Goal: Task Accomplishment & Management: Manage account settings

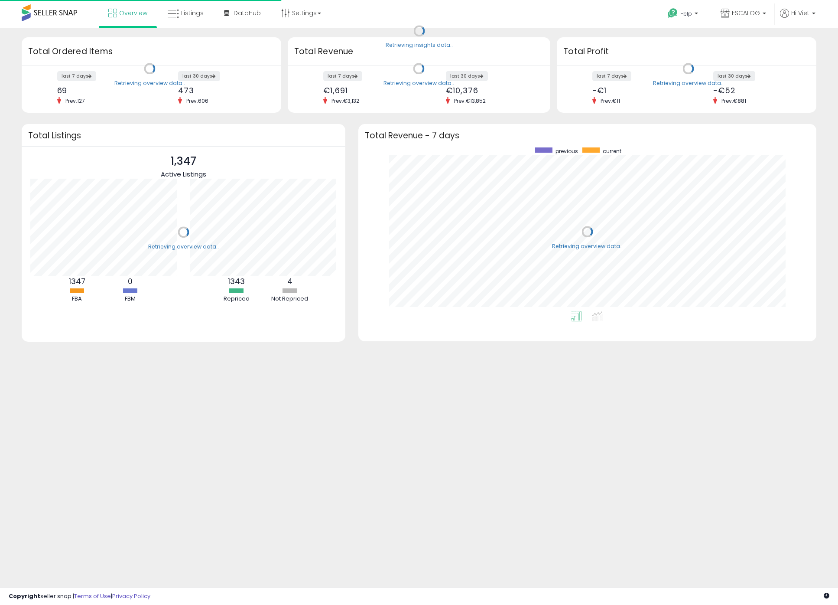
scroll to position [164, 441]
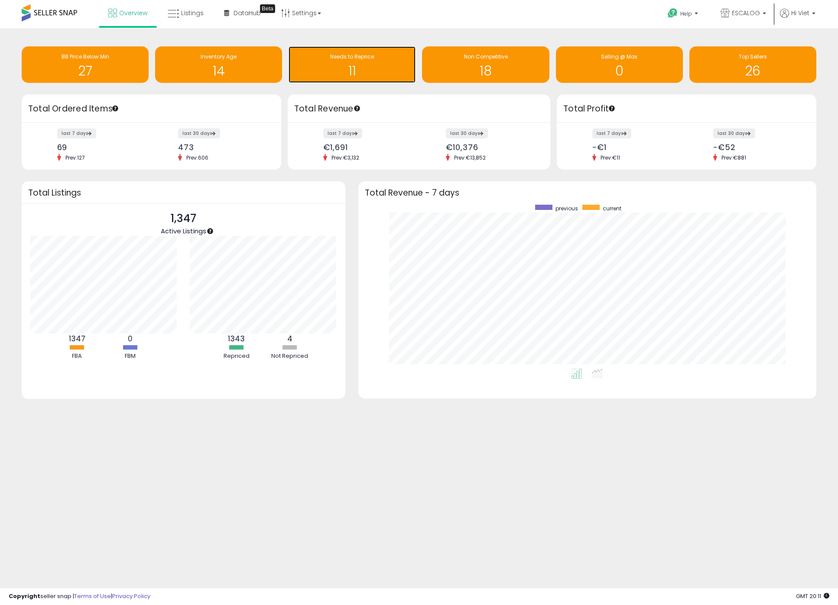
click at [377, 56] on div "Needs to Reprice" at bounding box center [352, 57] width 118 height 8
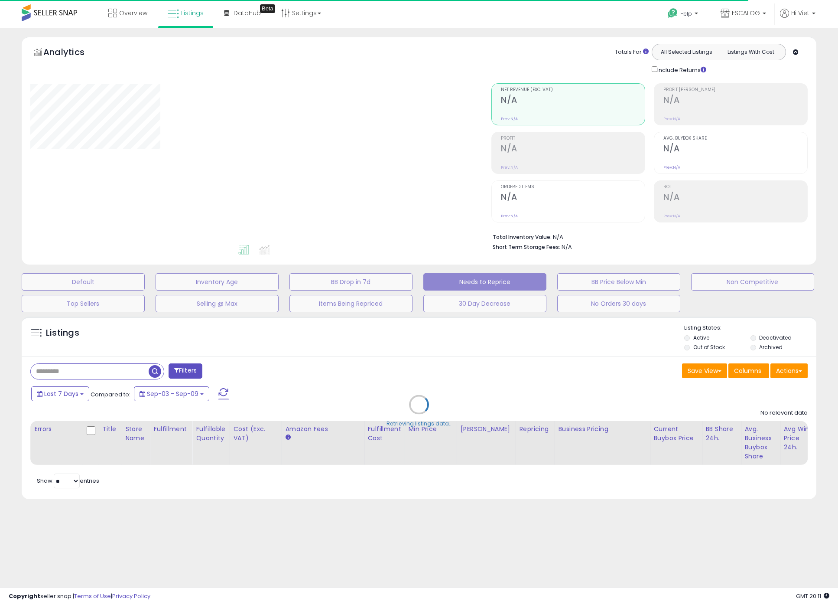
select select "**"
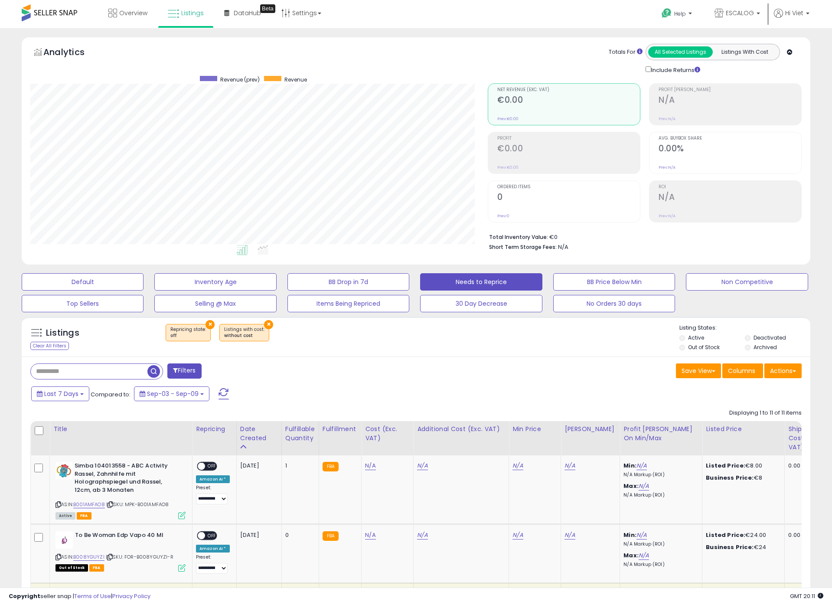
scroll to position [178, 458]
click at [57, 505] on icon at bounding box center [58, 504] width 6 height 5
click at [371, 464] on link "N/A" at bounding box center [370, 465] width 10 height 9
type input "****"
click at [398, 445] on button "submit" at bounding box center [396, 443] width 15 height 13
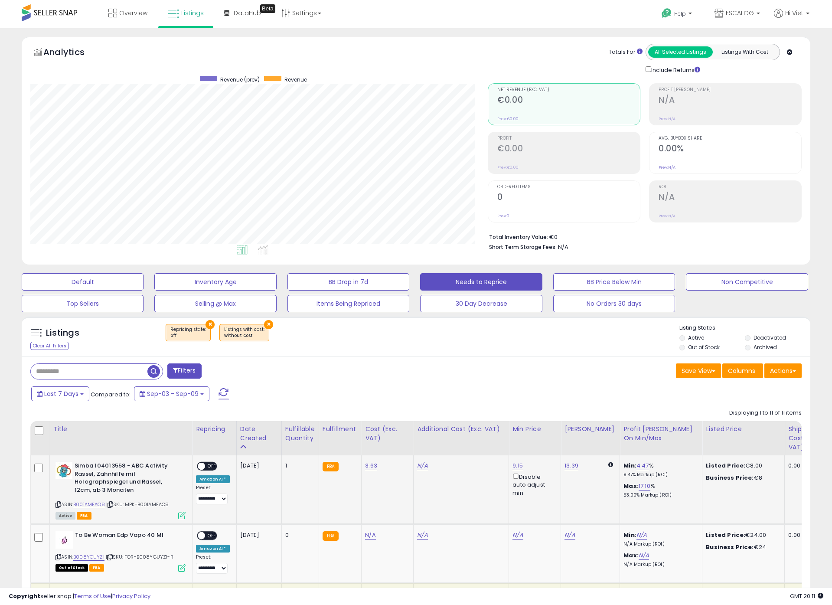
click at [207, 465] on span "OFF" at bounding box center [212, 466] width 14 height 7
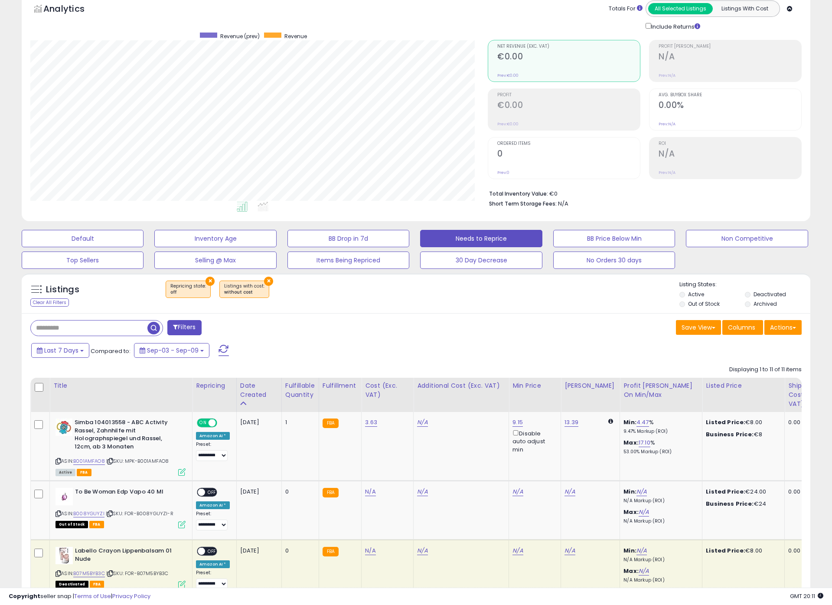
scroll to position [0, 5]
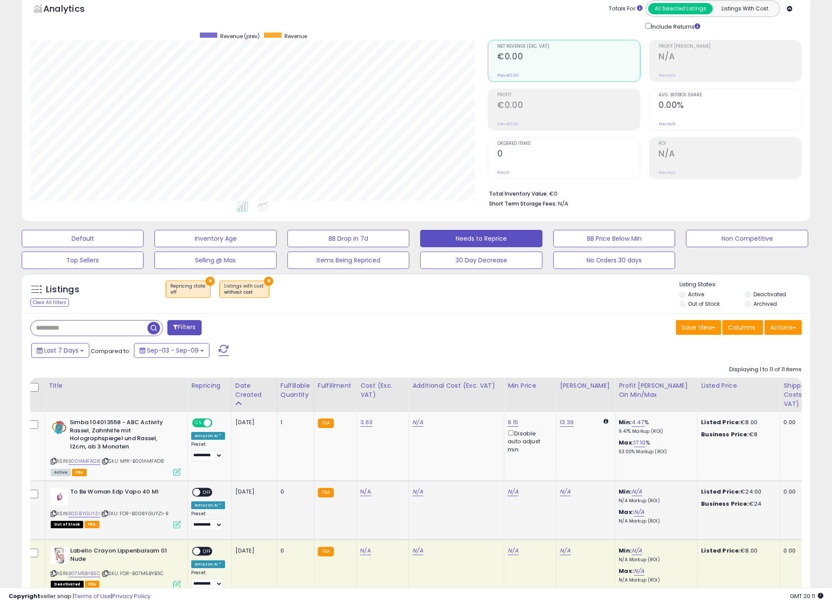
click at [54, 513] on icon at bounding box center [54, 513] width 6 height 5
click at [361, 493] on link "N/A" at bounding box center [365, 491] width 10 height 9
type input "****"
click at [393, 467] on button "submit" at bounding box center [392, 469] width 15 height 13
click at [200, 491] on span "OFF" at bounding box center [207, 492] width 14 height 7
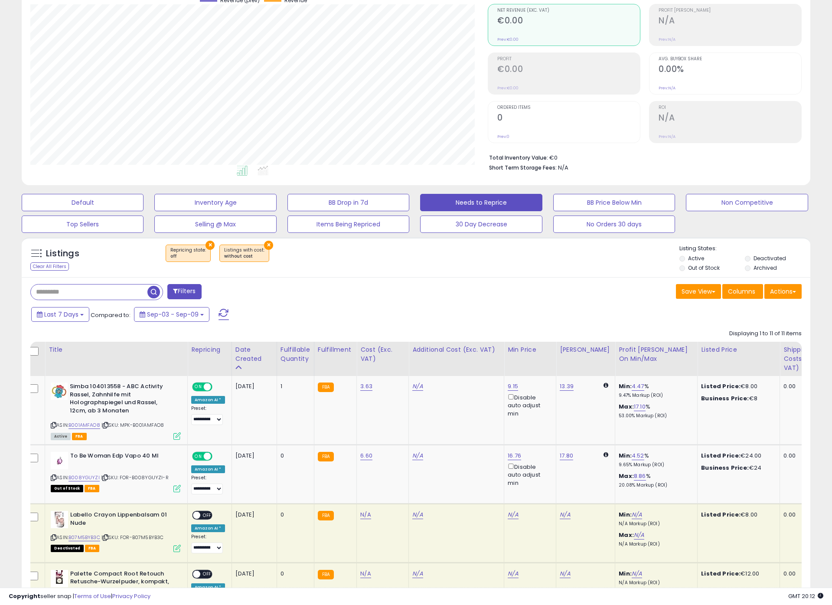
scroll to position [116, 0]
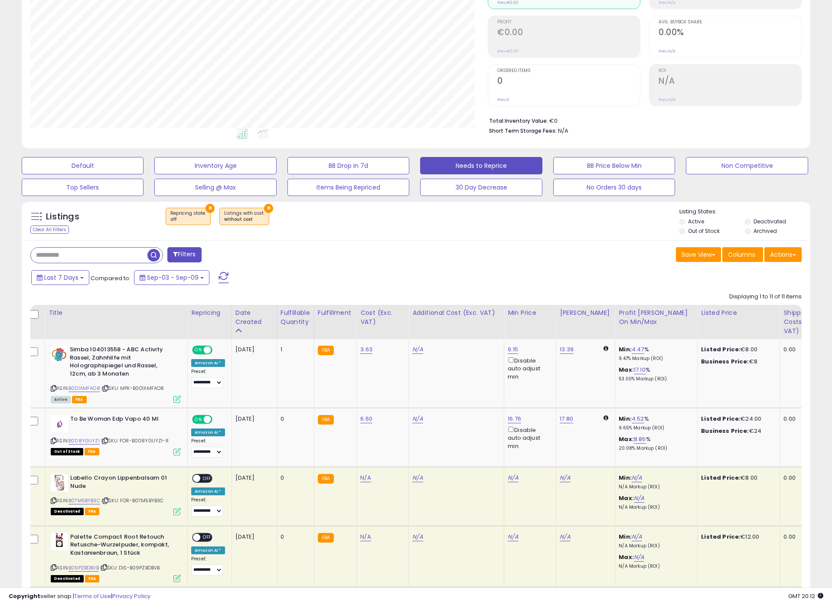
click at [54, 500] on icon at bounding box center [54, 500] width 6 height 5
click at [55, 500] on icon at bounding box center [54, 500] width 6 height 5
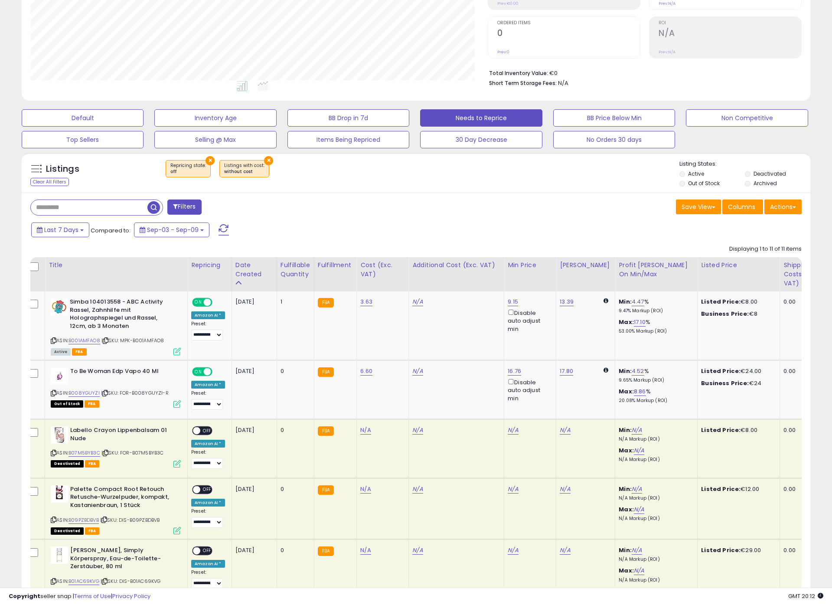
scroll to position [175, 0]
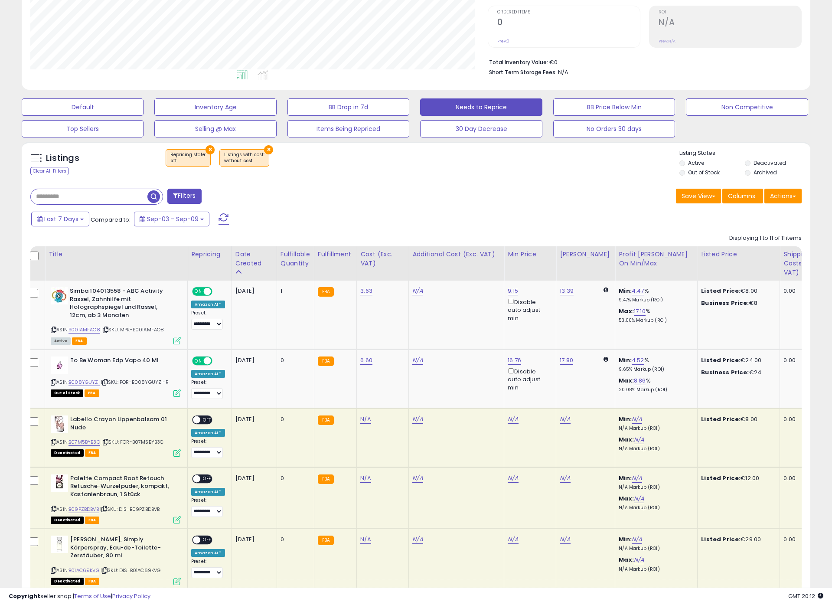
click at [55, 508] on icon at bounding box center [54, 508] width 6 height 5
click at [52, 506] on icon at bounding box center [54, 508] width 6 height 5
click at [53, 568] on icon at bounding box center [54, 570] width 6 height 5
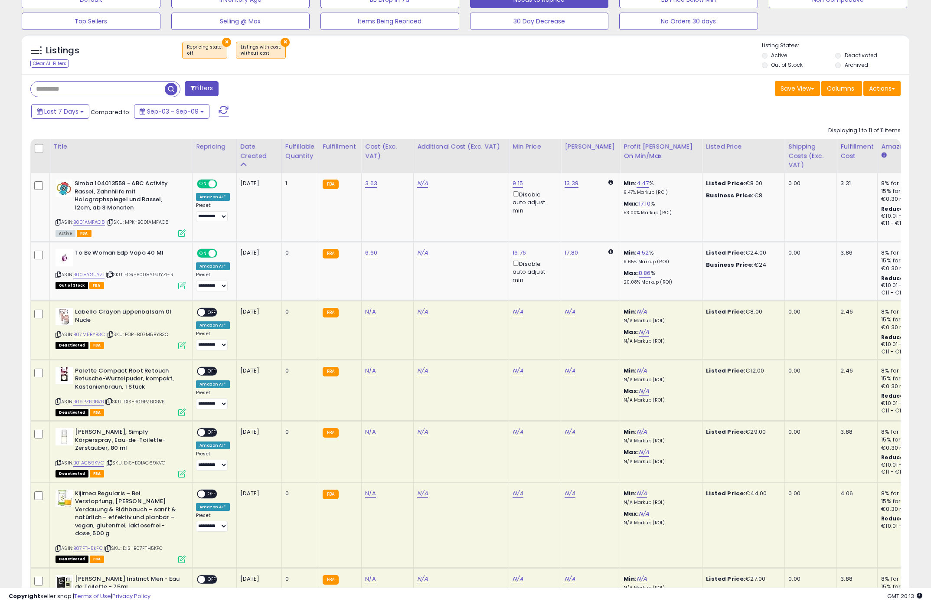
scroll to position [0, 0]
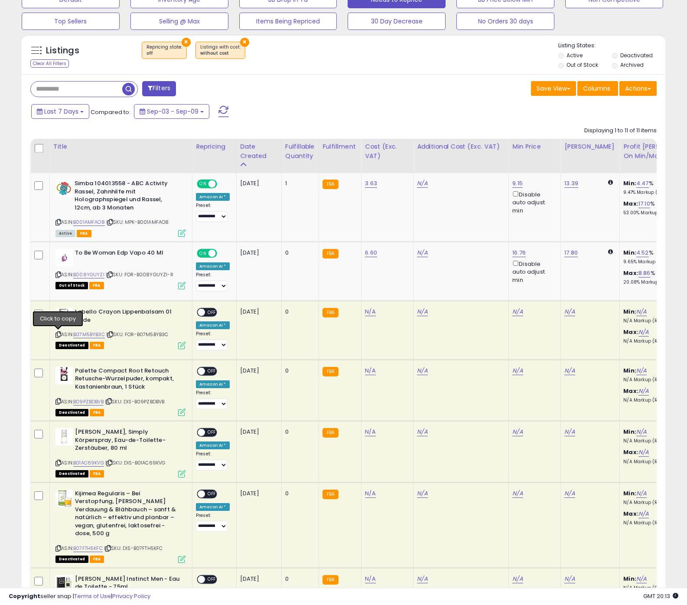
click at [56, 334] on icon at bounding box center [58, 334] width 6 height 5
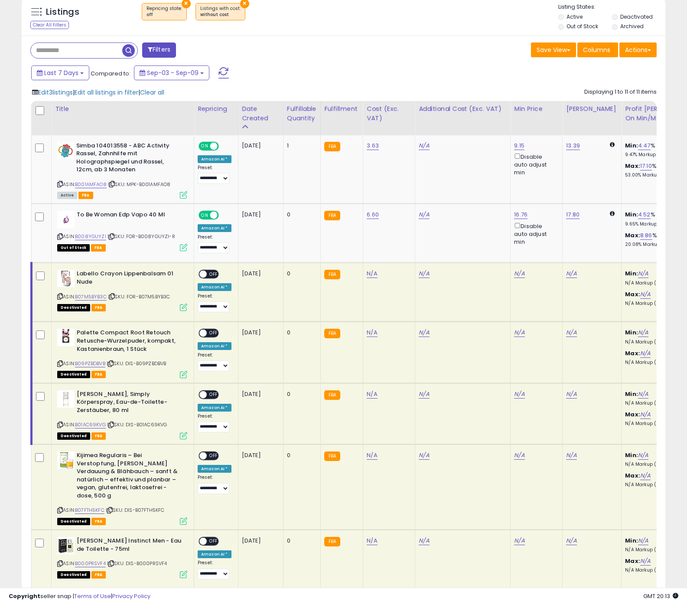
drag, startPoint x: 46, startPoint y: 454, endPoint x: 48, endPoint y: 468, distance: 14.1
click at [46, 454] on td at bounding box center [42, 486] width 20 height 85
click at [42, 530] on td at bounding box center [42, 559] width 20 height 59
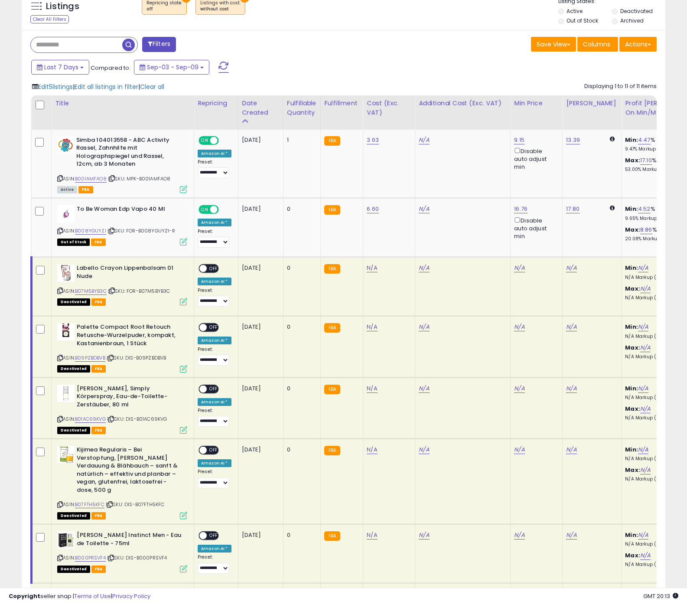
click at [65, 291] on div "ASIN: B07M5BYB3C | SKU: FOR-B07M5BYB3C Deactivated FBA" at bounding box center [122, 284] width 130 height 40
click at [61, 290] on icon at bounding box center [60, 290] width 6 height 5
click at [59, 355] on icon at bounding box center [60, 357] width 6 height 5
click at [58, 417] on icon at bounding box center [60, 419] width 6 height 5
click at [59, 417] on icon at bounding box center [60, 419] width 6 height 5
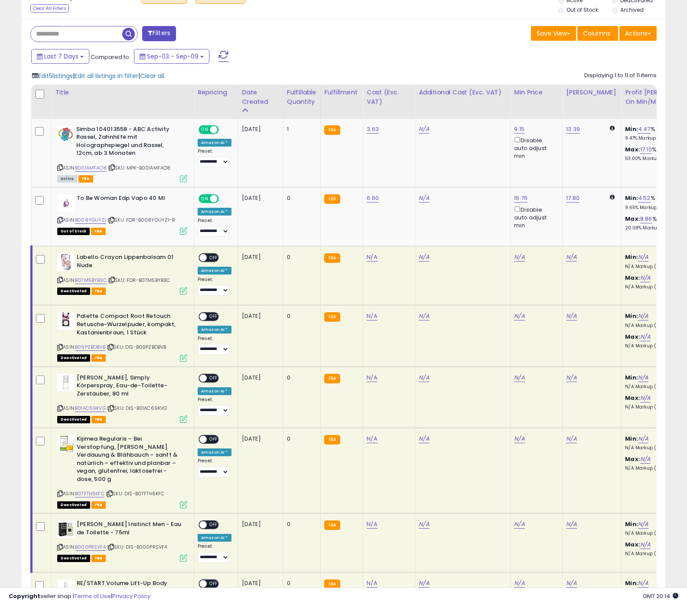
scroll to position [343, 0]
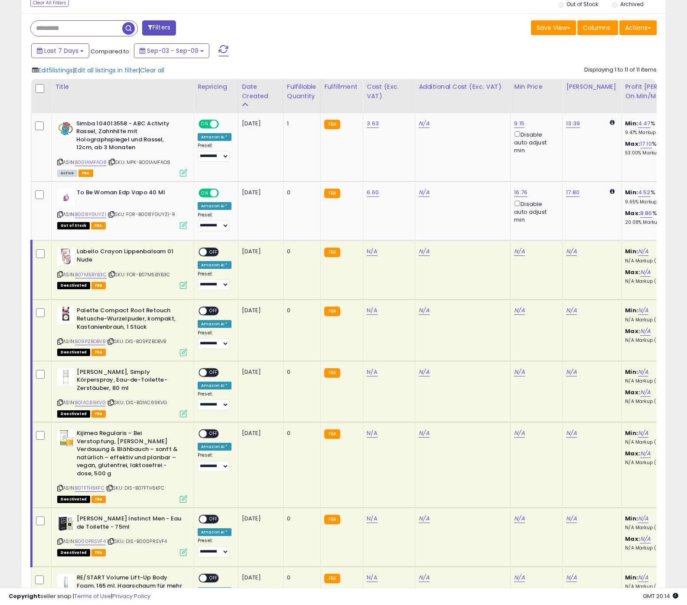
click at [56, 479] on div "Kijimea Regularis – Bei Verstopfung, träger Verdauung & Blähbauch – sanft & nat…" at bounding box center [121, 465] width 132 height 72
click at [58, 486] on icon at bounding box center [60, 488] width 6 height 5
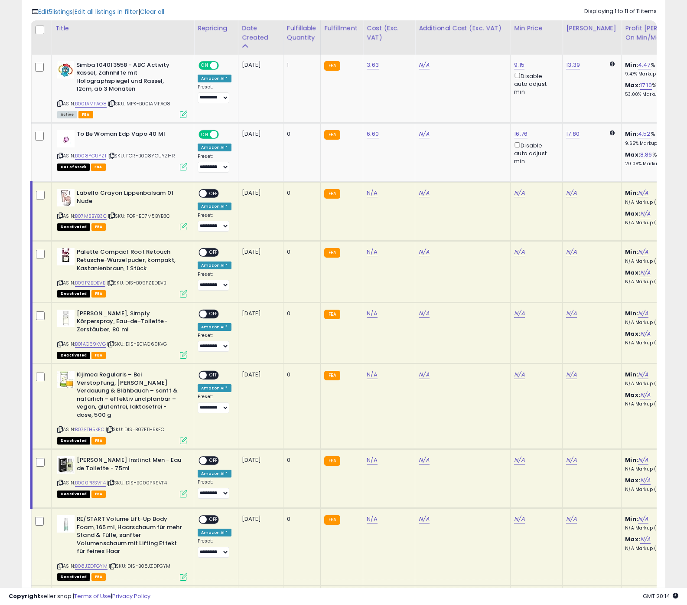
scroll to position [407, 0]
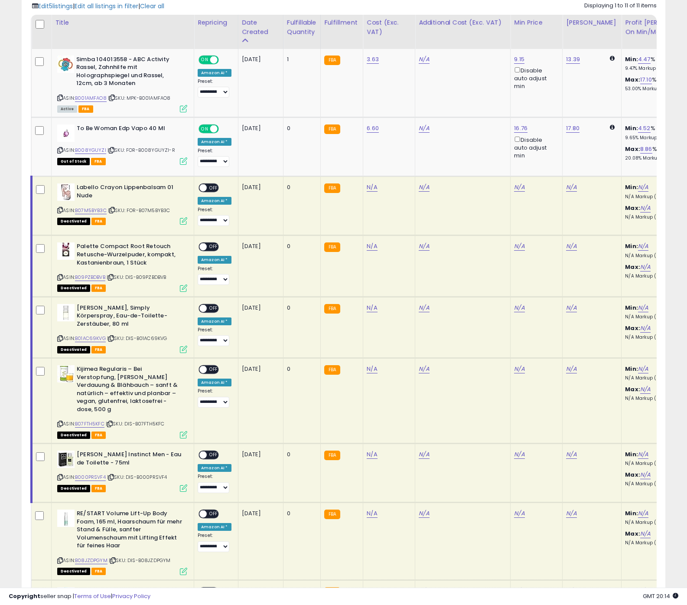
click at [59, 475] on icon at bounding box center [60, 477] width 6 height 5
click at [58, 558] on icon at bounding box center [60, 560] width 6 height 5
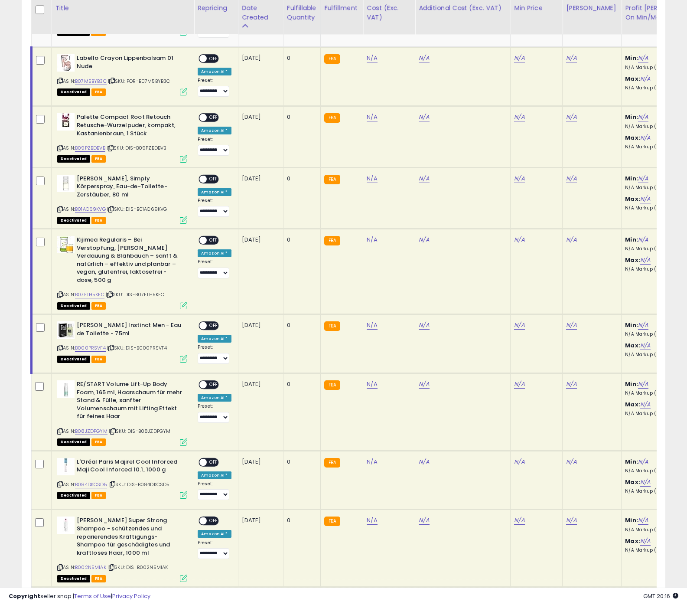
scroll to position [542, 0]
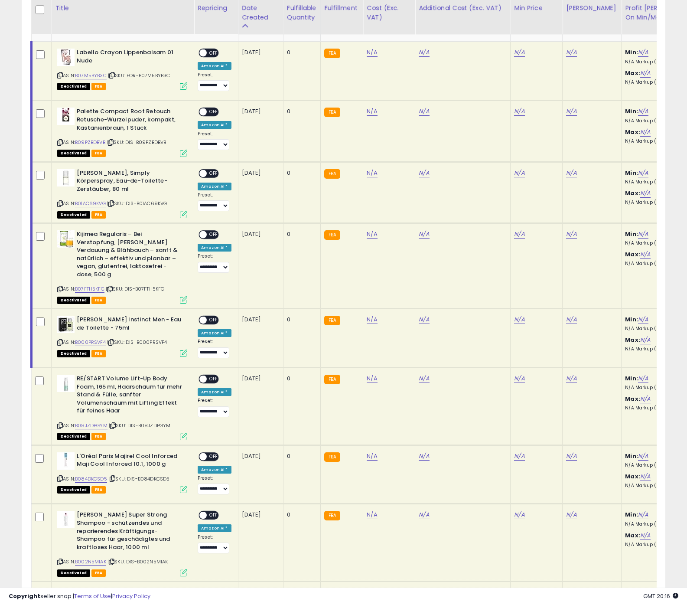
click at [59, 476] on icon at bounding box center [60, 478] width 6 height 5
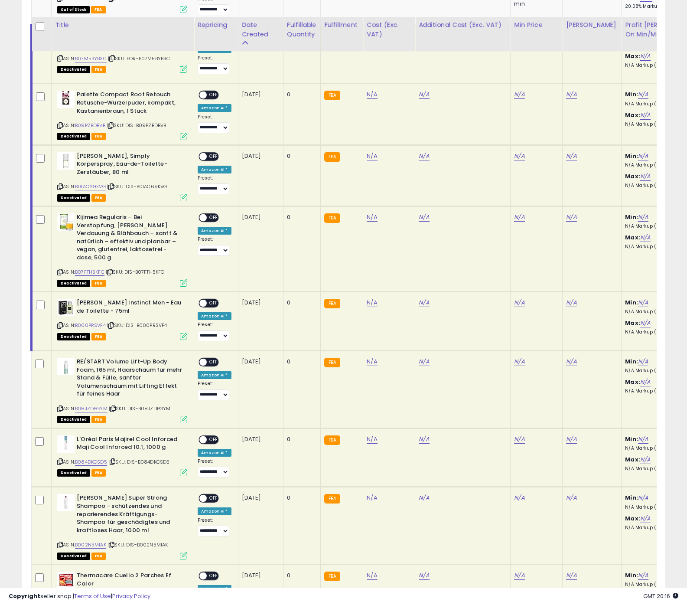
scroll to position [641, 0]
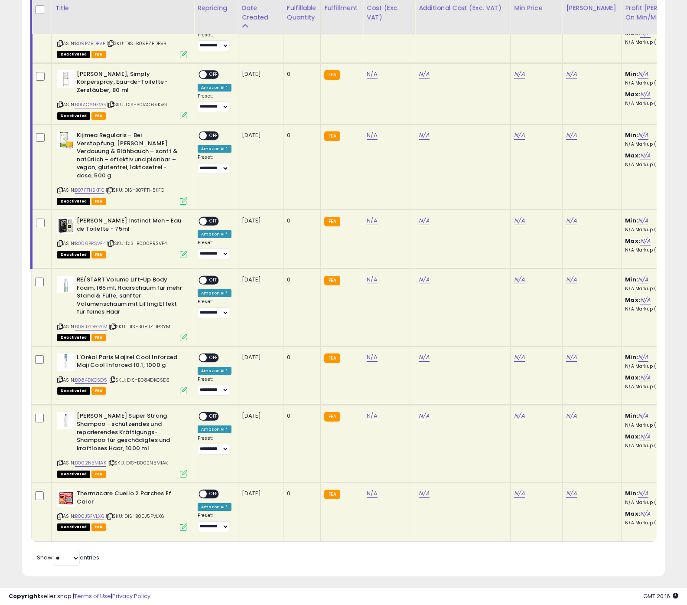
click at [61, 460] on icon at bounding box center [60, 462] width 6 height 5
click at [57, 514] on icon at bounding box center [60, 516] width 6 height 5
click at [59, 514] on icon at bounding box center [60, 516] width 6 height 5
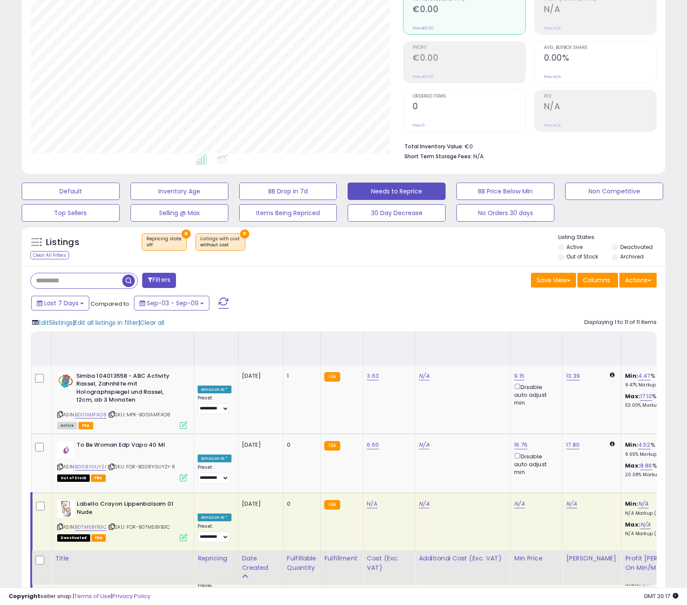
scroll to position [0, 0]
